Goal: Find specific page/section: Find specific page/section

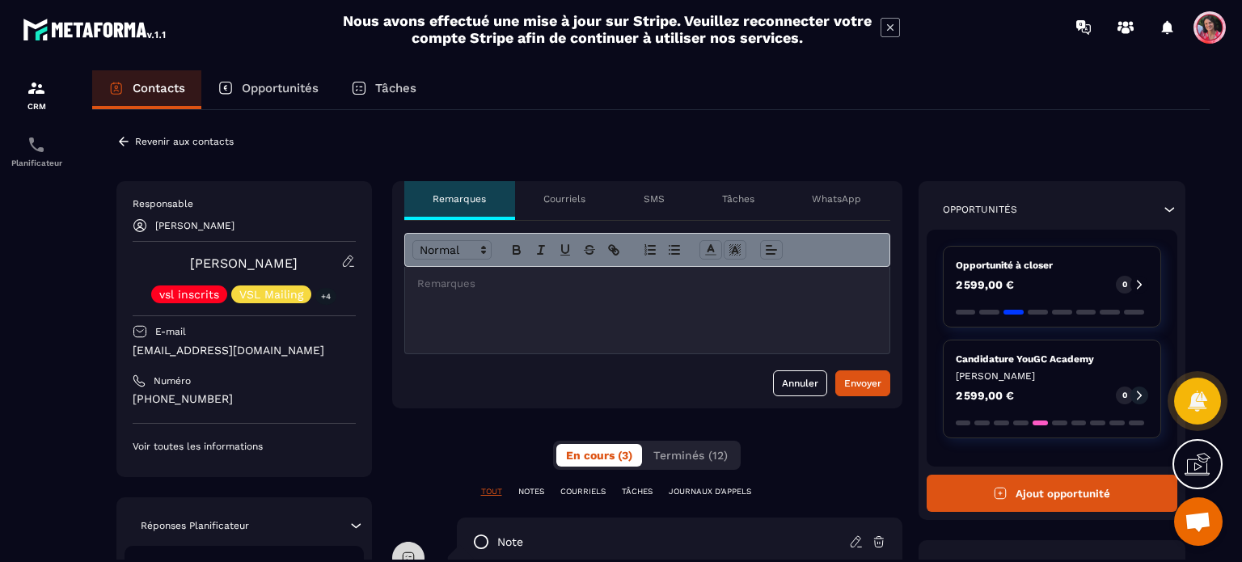
scroll to position [3741, 0]
click at [298, 79] on div "Opportunités" at bounding box center [267, 89] width 133 height 39
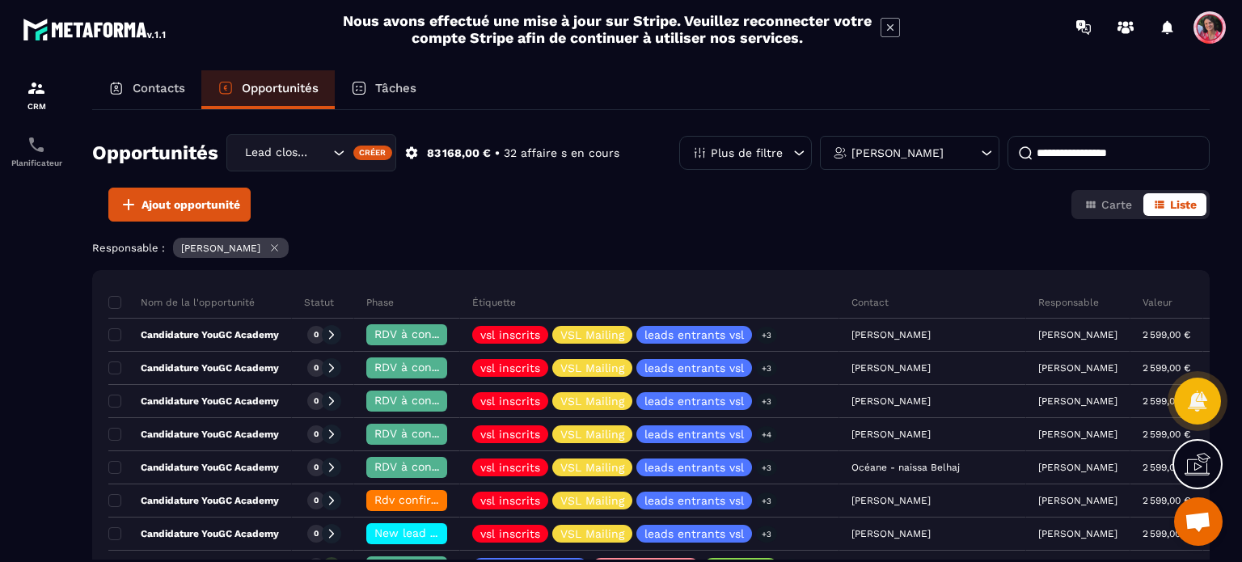
click at [170, 112] on div "Opportunités Lead closing Créer 83 168,00 € • 32 affaire s en cours Plus de fil…" at bounding box center [651, 335] width 1118 height 450
click at [178, 95] on div "Contacts" at bounding box center [146, 89] width 109 height 39
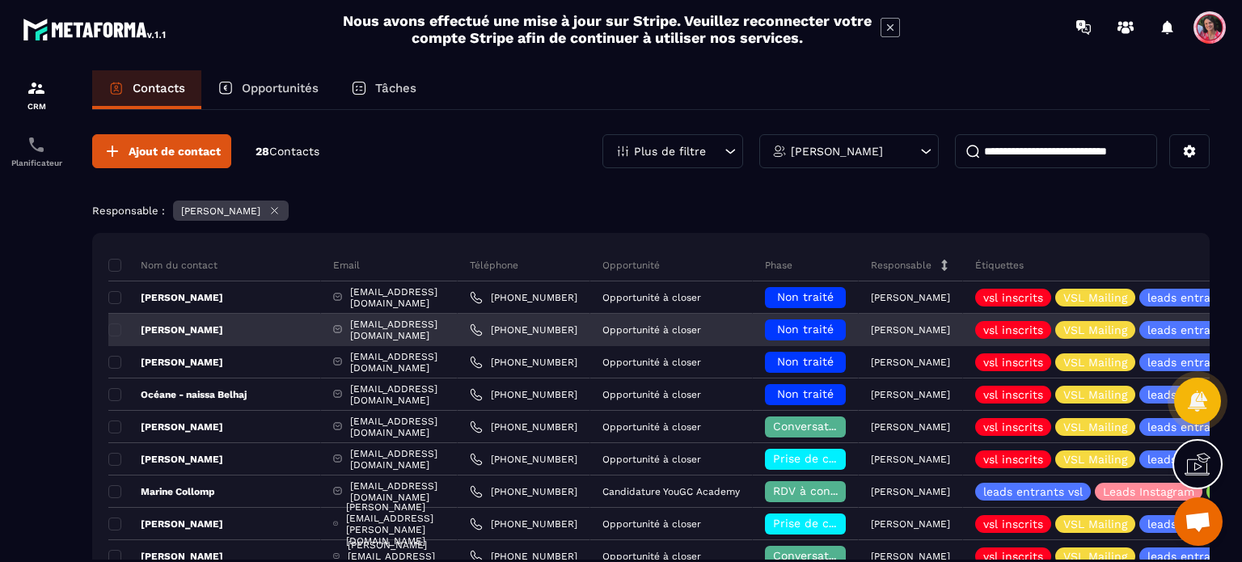
click at [163, 327] on p "[PERSON_NAME]" at bounding box center [165, 329] width 115 height 13
